Goal: Register for event/course

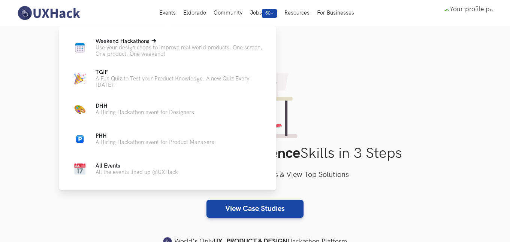
click at [134, 47] on p "Use your design chops to improve real world products. One screen, One product, …" at bounding box center [179, 51] width 169 height 13
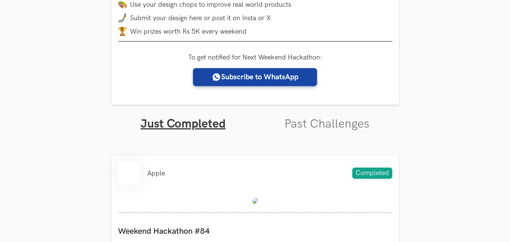
scroll to position [199, 0]
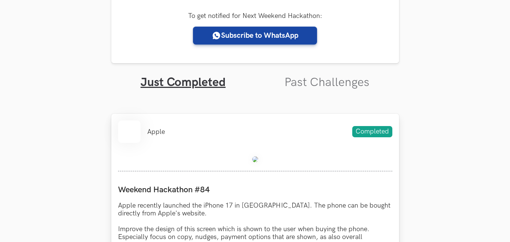
click at [247, 157] on div at bounding box center [255, 161] width 274 height 22
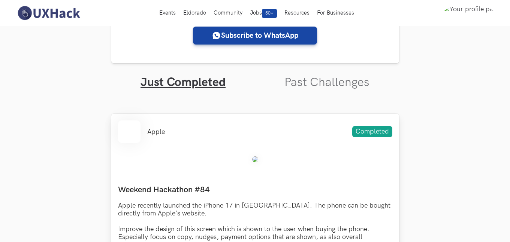
click at [252, 162] on link at bounding box center [255, 161] width 6 height 8
